Goal: Transaction & Acquisition: Purchase product/service

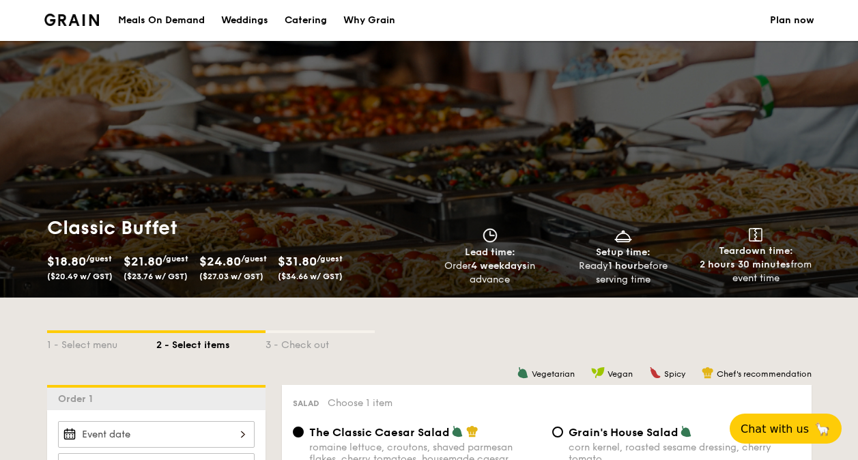
click at [175, 14] on div "Meals On Demand" at bounding box center [161, 20] width 87 height 41
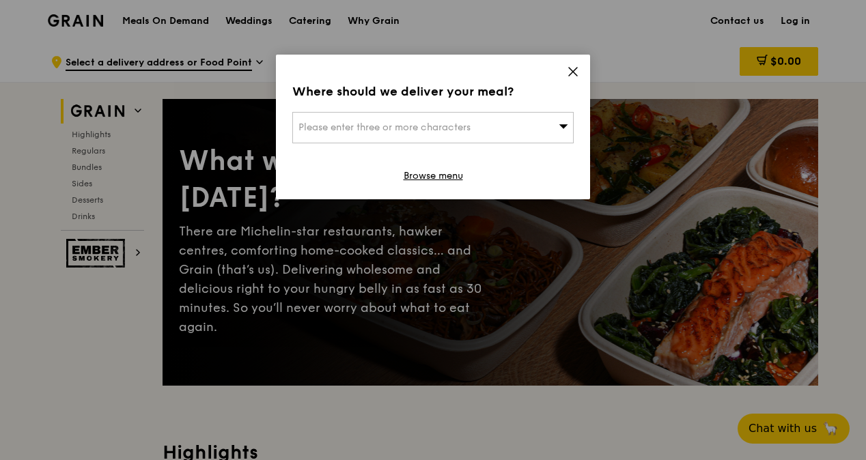
click at [570, 70] on icon at bounding box center [573, 72] width 12 height 12
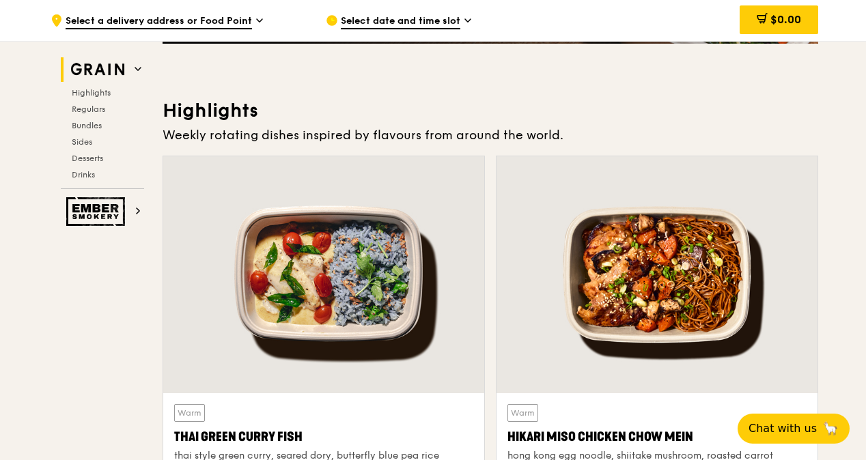
scroll to position [410, 0]
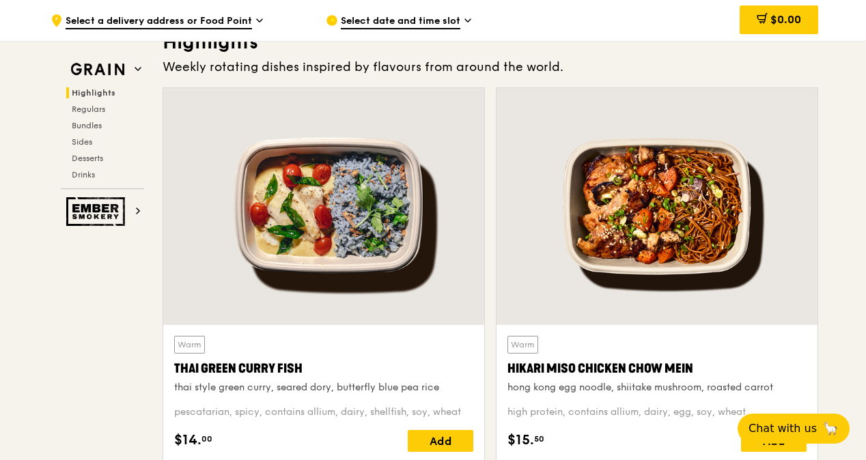
click at [429, 257] on div at bounding box center [323, 206] width 321 height 237
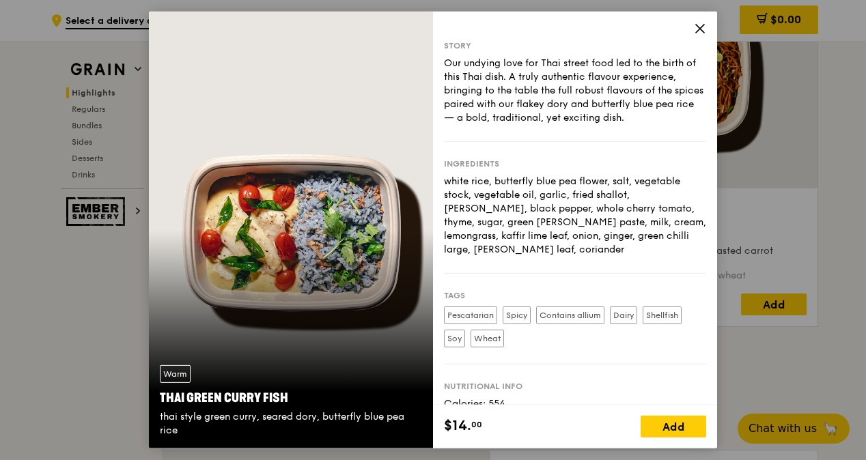
scroll to position [478, 0]
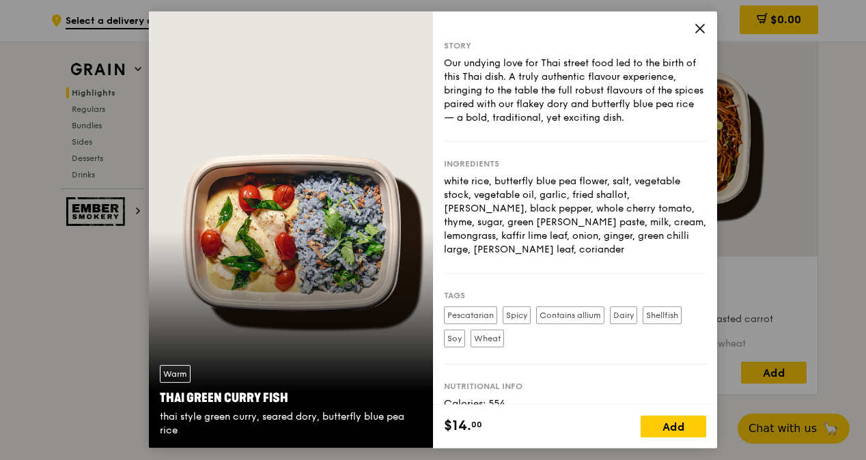
click at [333, 250] on div "Warm Thai Green Curry Fish thai style green curry, seared dory, butterfly blue …" at bounding box center [291, 230] width 284 height 437
drag, startPoint x: 333, startPoint y: 251, endPoint x: 358, endPoint y: 303, distance: 57.4
click at [358, 302] on div "Warm Thai Green Curry Fish thai style green curry, seared dory, butterfly blue …" at bounding box center [291, 230] width 284 height 437
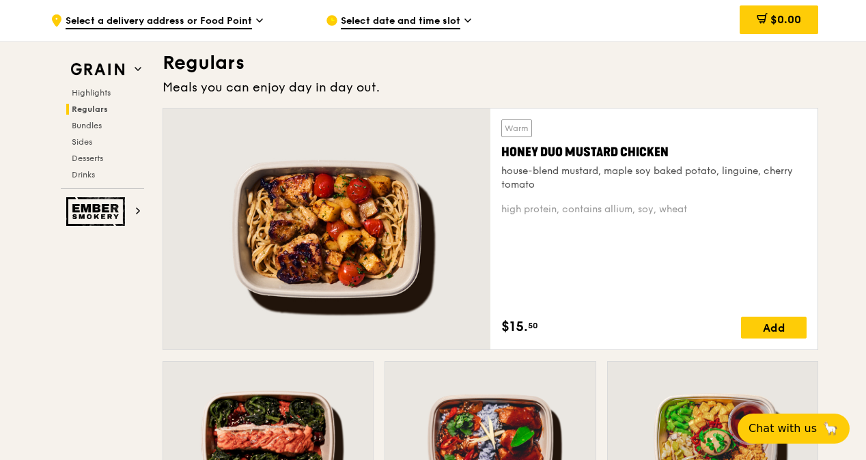
scroll to position [957, 0]
